Goal: Information Seeking & Learning: Learn about a topic

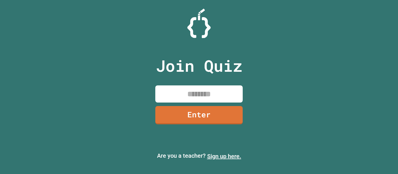
click at [222, 157] on link "Sign up here." at bounding box center [224, 156] width 34 height 7
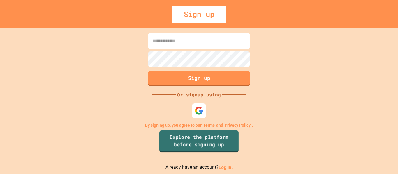
click at [202, 139] on link "Explore the platform before signing up" at bounding box center [198, 141] width 79 height 22
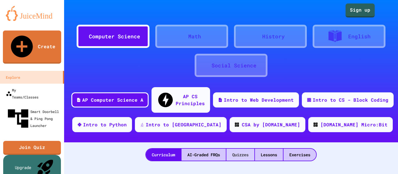
click at [240, 149] on div "Quizzes" at bounding box center [240, 155] width 28 height 12
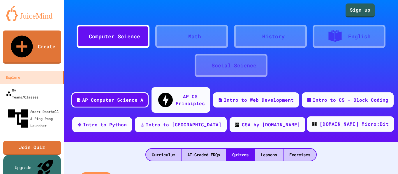
click at [319, 121] on div "[DOMAIN_NAME] Micro:Bit" at bounding box center [353, 124] width 69 height 7
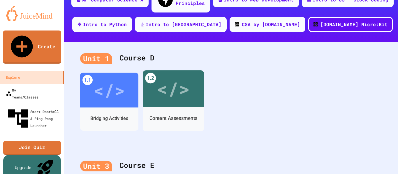
scroll to position [111, 0]
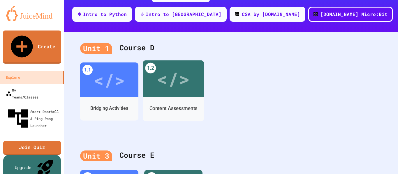
click at [176, 100] on div "Content Assessments" at bounding box center [173, 108] width 61 height 17
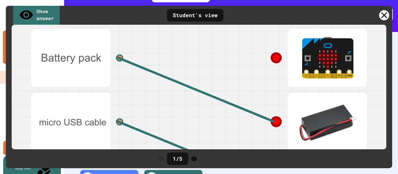
scroll to position [57, 0]
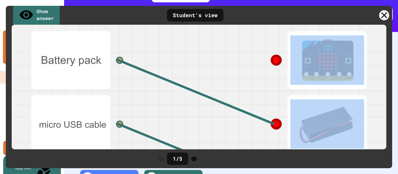
drag, startPoint x: 277, startPoint y: 61, endPoint x: 230, endPoint y: 103, distance: 62.9
click at [230, 103] on div at bounding box center [286, 124] width 175 height 192
click at [230, 103] on div at bounding box center [286, 124] width 175 height 64
drag, startPoint x: 273, startPoint y: 63, endPoint x: 238, endPoint y: 102, distance: 52.8
click at [239, 101] on div at bounding box center [286, 124] width 175 height 192
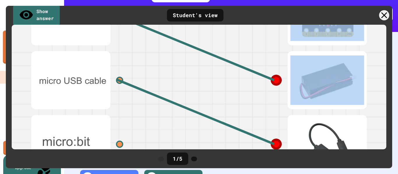
scroll to position [115, 0]
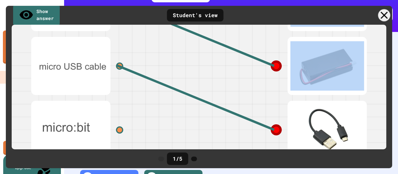
click at [385, 16] on icon at bounding box center [383, 15] width 7 height 7
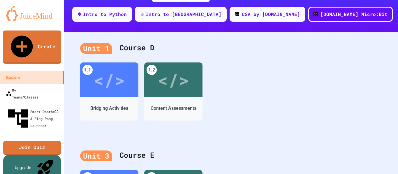
scroll to position [157, 0]
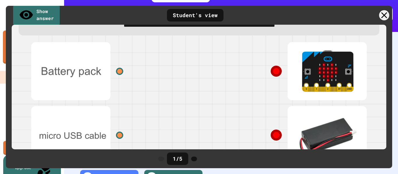
scroll to position [17, 0]
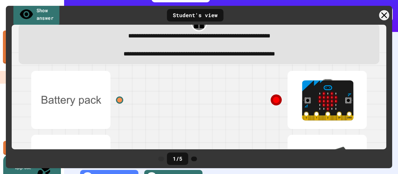
click at [47, 15] on link "Show answer" at bounding box center [36, 14] width 46 height 23
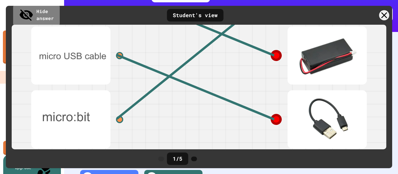
scroll to position [133, 0]
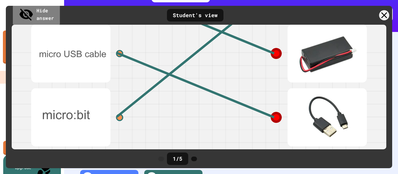
click at [55, 10] on link "Hide answer" at bounding box center [36, 14] width 47 height 23
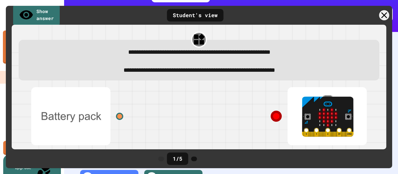
scroll to position [0, 0]
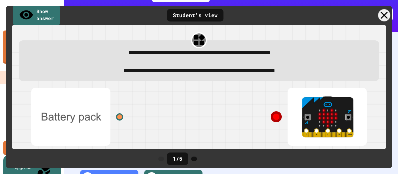
click at [384, 11] on div at bounding box center [384, 15] width 12 height 12
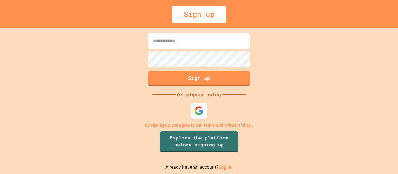
click at [199, 107] on img at bounding box center [199, 111] width 10 height 10
click at [202, 36] on input at bounding box center [199, 41] width 102 height 16
type input "*"
type input "**********"
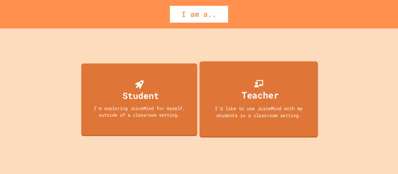
click at [256, 95] on div "Teacher" at bounding box center [259, 95] width 37 height 14
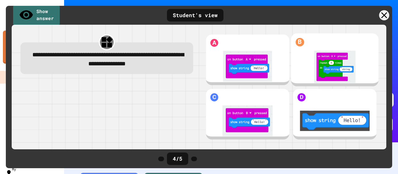
scroll to position [157, 0]
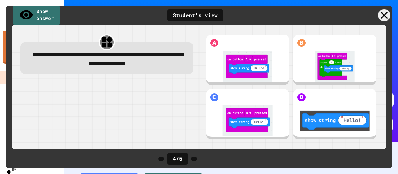
click at [384, 13] on icon at bounding box center [384, 15] width 12 height 12
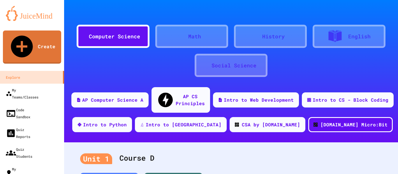
scroll to position [19, 0]
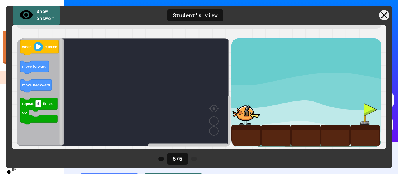
scroll to position [55, 0]
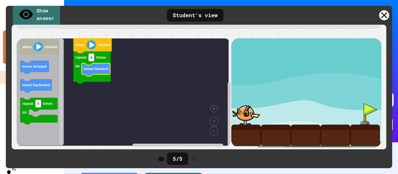
click at [38, 12] on link "Show answer" at bounding box center [36, 14] width 47 height 23
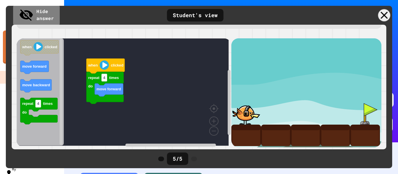
click at [383, 19] on div at bounding box center [384, 15] width 12 height 12
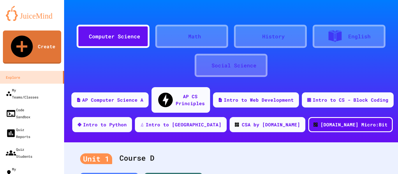
scroll to position [157, 0]
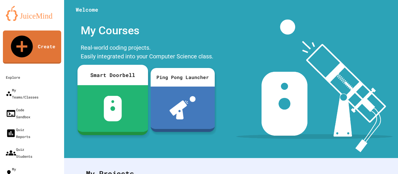
click at [107, 113] on img at bounding box center [112, 109] width 18 height 26
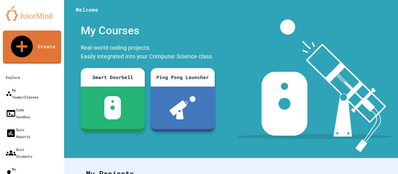
scroll to position [198, 0]
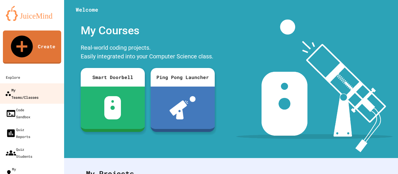
click at [21, 86] on div "My Teams/Classes" at bounding box center [21, 93] width 33 height 14
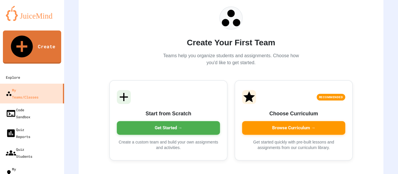
scroll to position [67, 0]
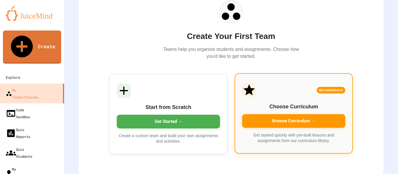
click at [290, 115] on div "Browse Curriculum →" at bounding box center [293, 121] width 103 height 14
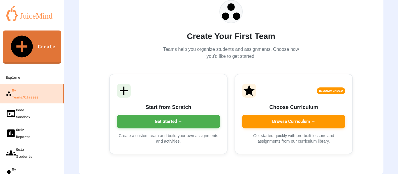
scroll to position [7, 0]
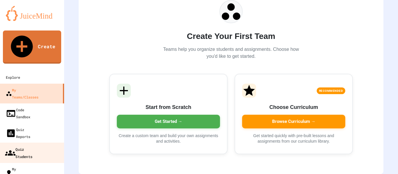
click at [28, 146] on div "Quiz Students" at bounding box center [18, 153] width 27 height 14
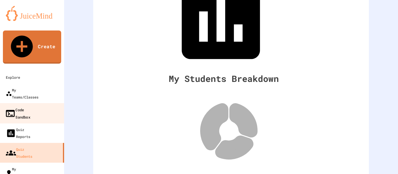
click at [30, 106] on div "Code Sandbox" at bounding box center [17, 113] width 25 height 14
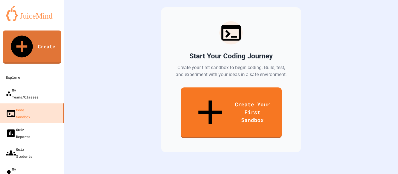
scroll to position [77, 0]
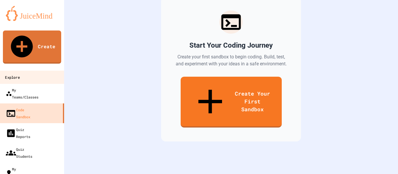
click at [20, 74] on div "Explore" at bounding box center [12, 77] width 15 height 7
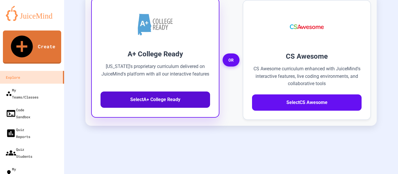
scroll to position [214, 0]
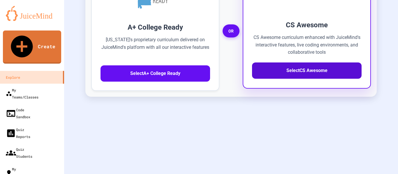
click at [310, 77] on button "Select CS Awesome" at bounding box center [306, 71] width 109 height 16
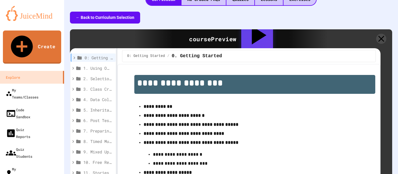
click at [93, 65] on span "1. Using Objects and Methods" at bounding box center [97, 68] width 28 height 6
click at [98, 65] on span "1. Using Objects and Methods" at bounding box center [97, 68] width 28 height 6
click at [74, 66] on icon at bounding box center [72, 68] width 5 height 5
click at [86, 64] on div "1. Using Objects and Methods" at bounding box center [92, 68] width 45 height 8
click at [163, 105] on strong "**********" at bounding box center [158, 107] width 29 height 4
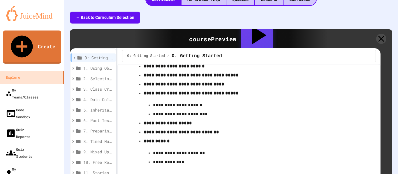
scroll to position [61, 0]
click at [178, 111] on p "**********" at bounding box center [244, 115] width 183 height 8
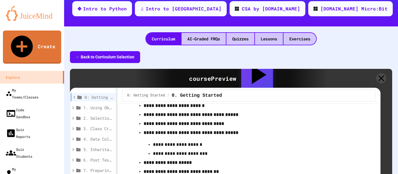
scroll to position [103, 0]
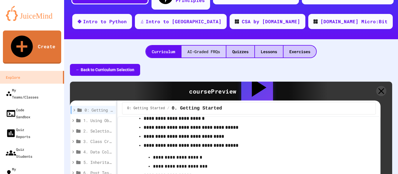
click at [209, 46] on div "AI-Graded FRQs" at bounding box center [203, 52] width 44 height 12
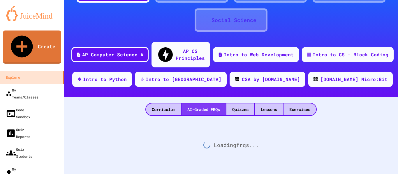
scroll to position [39, 0]
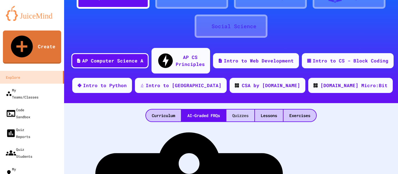
click at [241, 110] on div "Quizzes" at bounding box center [240, 116] width 28 height 12
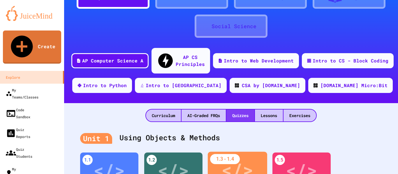
scroll to position [103, 0]
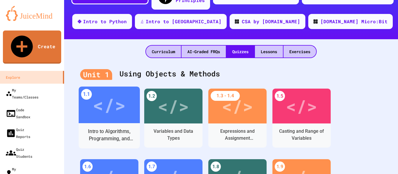
click at [108, 102] on div "</>" at bounding box center [109, 105] width 33 height 28
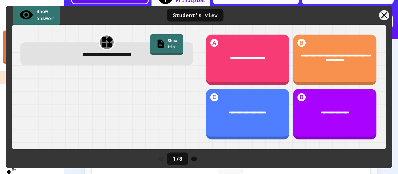
click at [167, 43] on link "Show tip" at bounding box center [166, 44] width 33 height 20
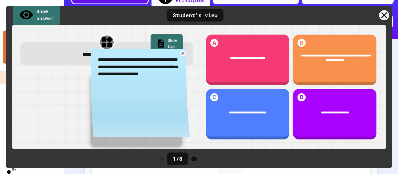
click at [167, 43] on link "Show tip" at bounding box center [166, 44] width 32 height 20
click at [181, 55] on icon at bounding box center [182, 53] width 7 height 7
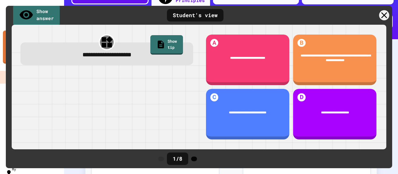
click at [194, 159] on icon at bounding box center [194, 159] width 0 height 0
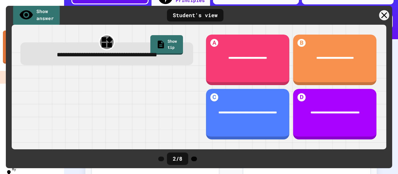
click at [194, 159] on icon at bounding box center [194, 159] width 0 height 0
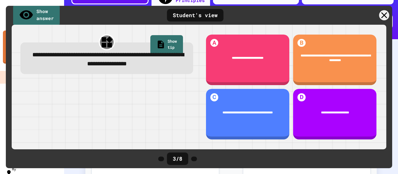
click at [194, 159] on icon at bounding box center [194, 159] width 0 height 0
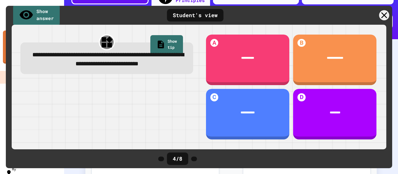
click at [194, 159] on icon at bounding box center [194, 159] width 0 height 0
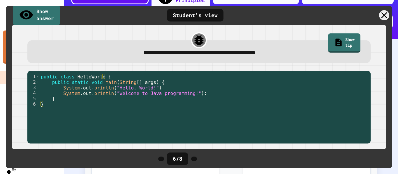
click at [194, 159] on icon at bounding box center [194, 159] width 0 height 0
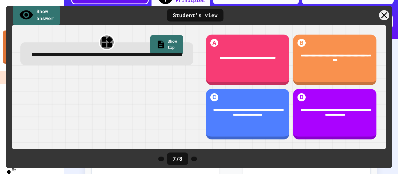
click at [194, 159] on icon at bounding box center [194, 159] width 0 height 0
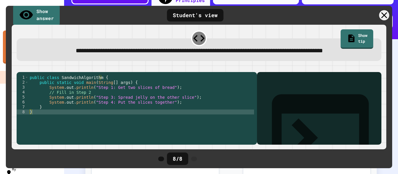
click at [48, 126] on div "public class SandwichAlgorithm { public static void main ( String [ ] args ) { …" at bounding box center [141, 109] width 225 height 69
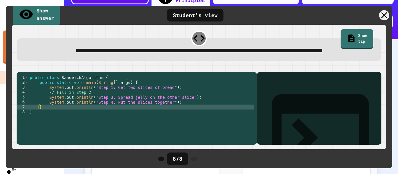
click at [57, 15] on link "Show answer" at bounding box center [36, 14] width 47 height 23
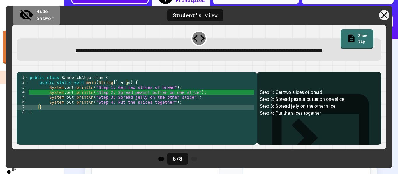
click at [165, 162] on icon at bounding box center [164, 162] width 5 height 5
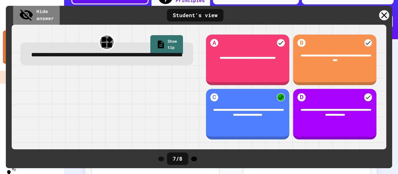
click at [194, 159] on icon at bounding box center [194, 159] width 0 height 0
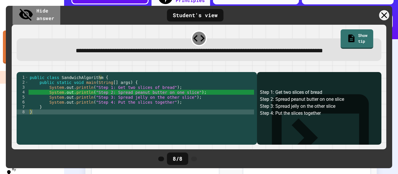
click at [46, 12] on link "Hide answer" at bounding box center [37, 15] width 48 height 23
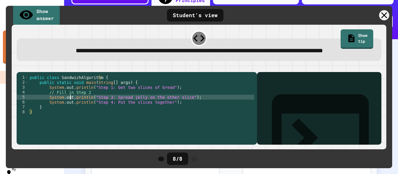
click at [70, 112] on div "public class SandwichAlgorithm { public static void main ( String [ ] args ) { …" at bounding box center [141, 109] width 225 height 69
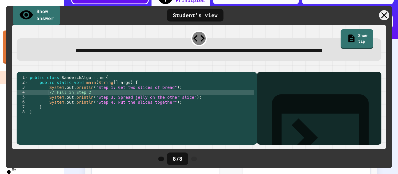
click at [49, 110] on div "public class SandwichAlgorithm { public static void main ( String [ ] args ) { …" at bounding box center [141, 109] width 225 height 69
click at [81, 112] on div "public class SandwichAlgorithm { public static void main ( String [ ] args ) { …" at bounding box center [141, 109] width 225 height 69
click at [82, 109] on div "public class SandwichAlgorithm { public static void main ( String [ ] args ) { …" at bounding box center [141, 104] width 225 height 59
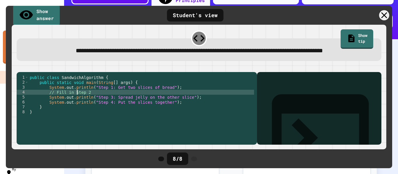
click at [78, 111] on div "public class SandwichAlgorithm { public static void main ( String [ ] args ) { …" at bounding box center [141, 109] width 225 height 69
click at [90, 111] on div "public class SandwichAlgorithm { public static void main ( String [ ] args ) { …" at bounding box center [141, 109] width 225 height 69
click at [383, 16] on icon at bounding box center [383, 15] width 7 height 7
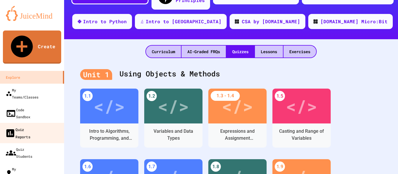
click at [52, 123] on link "Quiz Reports" at bounding box center [32, 133] width 66 height 20
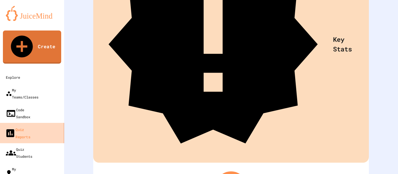
scroll to position [51, 0]
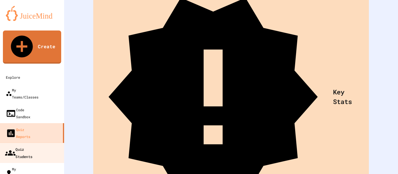
click at [28, 146] on div "Quiz Students" at bounding box center [18, 153] width 27 height 14
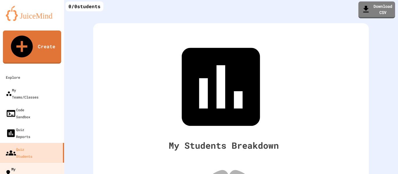
click at [36, 163] on link "My Quizzes" at bounding box center [32, 173] width 66 height 20
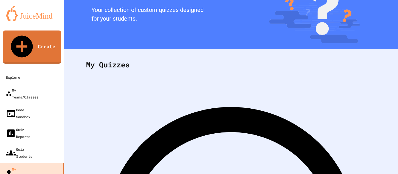
scroll to position [46, 0]
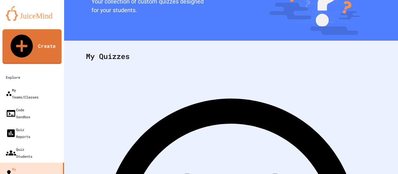
click at [43, 38] on link "Create" at bounding box center [31, 46] width 59 height 35
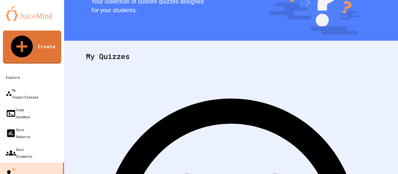
scroll to position [0, 0]
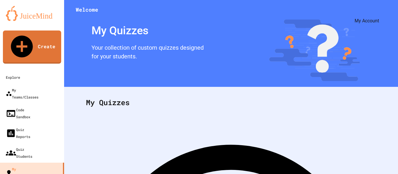
click at [380, 14] on icon "My Account" at bounding box center [380, 14] width 0 height 0
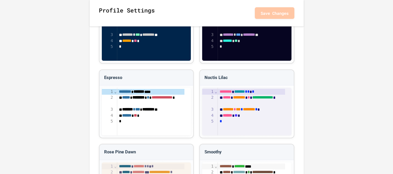
scroll to position [793, 0]
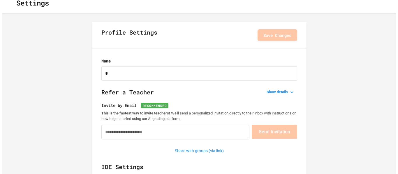
scroll to position [0, 0]
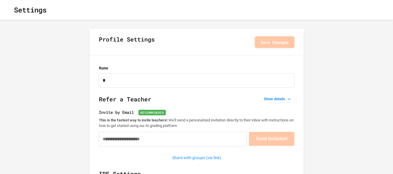
click at [9, 10] on button "button" at bounding box center [9, 10] width 0 height 0
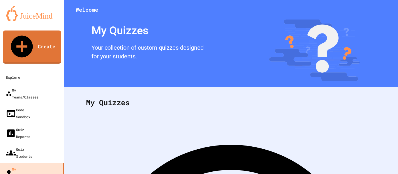
click at [24, 13] on img at bounding box center [32, 13] width 52 height 15
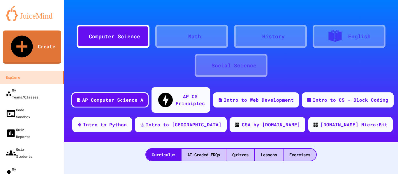
click at [183, 37] on icon at bounding box center [185, 39] width 5 height 5
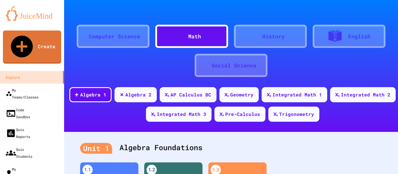
click at [262, 36] on div at bounding box center [259, 36] width 6 height 0
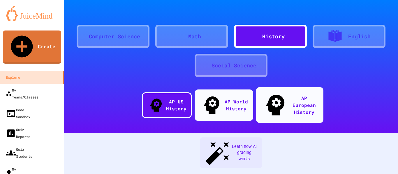
click at [345, 36] on div at bounding box center [338, 36] width 20 height 15
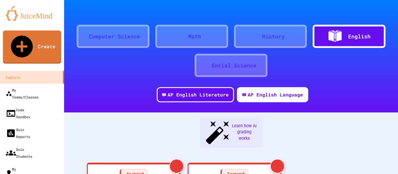
click at [239, 63] on div "Social Science" at bounding box center [233, 66] width 45 height 8
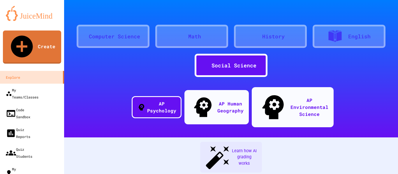
click at [121, 34] on div "Computer Science" at bounding box center [114, 37] width 51 height 8
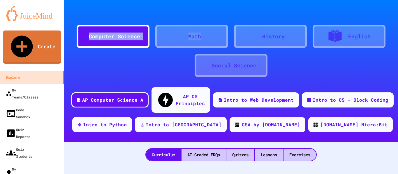
drag, startPoint x: 217, startPoint y: 35, endPoint x: 200, endPoint y: 8, distance: 31.0
click at [200, 8] on div "Computer Science Math History English Social Science AP Computer Science A AP C…" at bounding box center [231, 87] width 334 height 174
drag, startPoint x: 216, startPoint y: 10, endPoint x: 186, endPoint y: 13, distance: 30.4
click at [187, 18] on div "Computer Science Math History English Social Science AP Computer Science A AP C…" at bounding box center [231, 87] width 334 height 174
